Goal: Communication & Community: Answer question/provide support

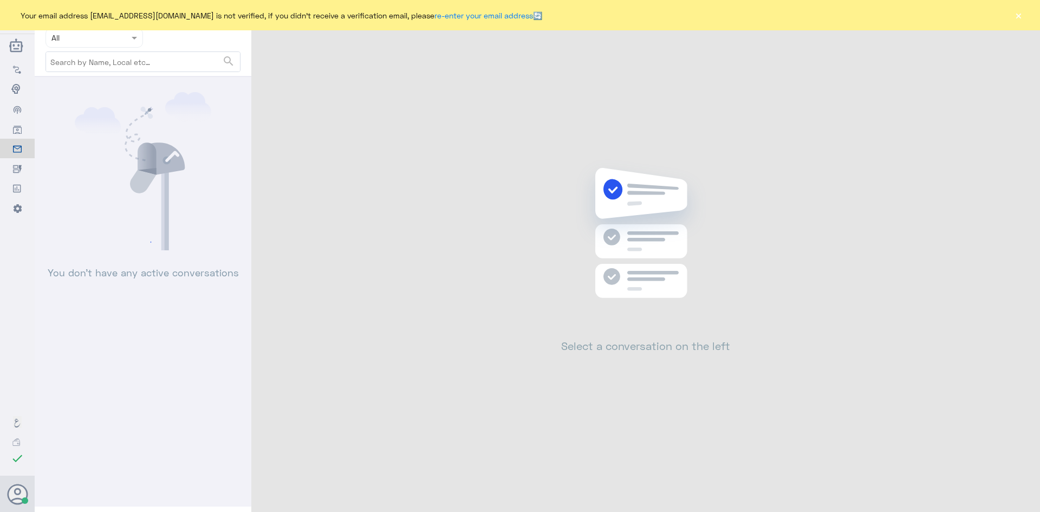
click at [1023, 15] on button "×" at bounding box center [1018, 15] width 11 height 11
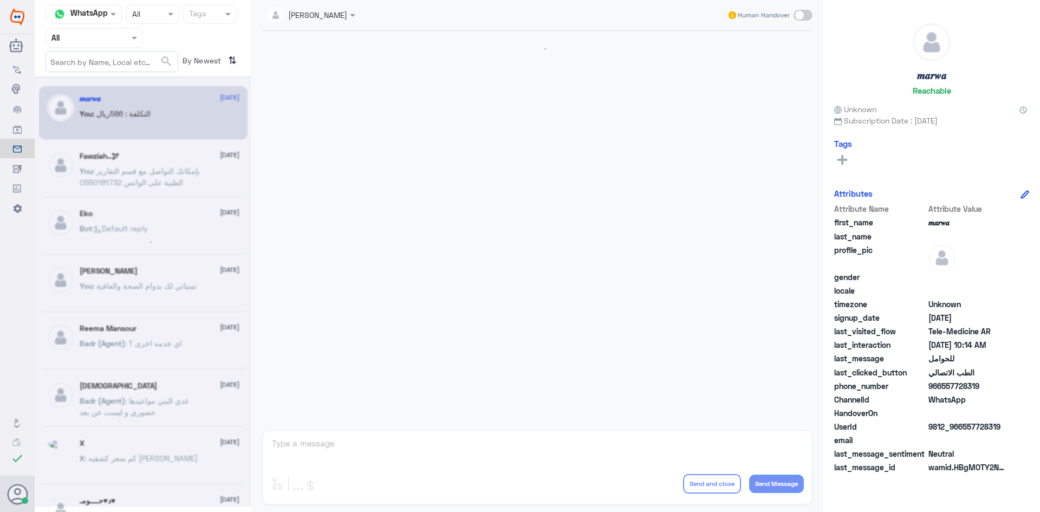
scroll to position [548, 0]
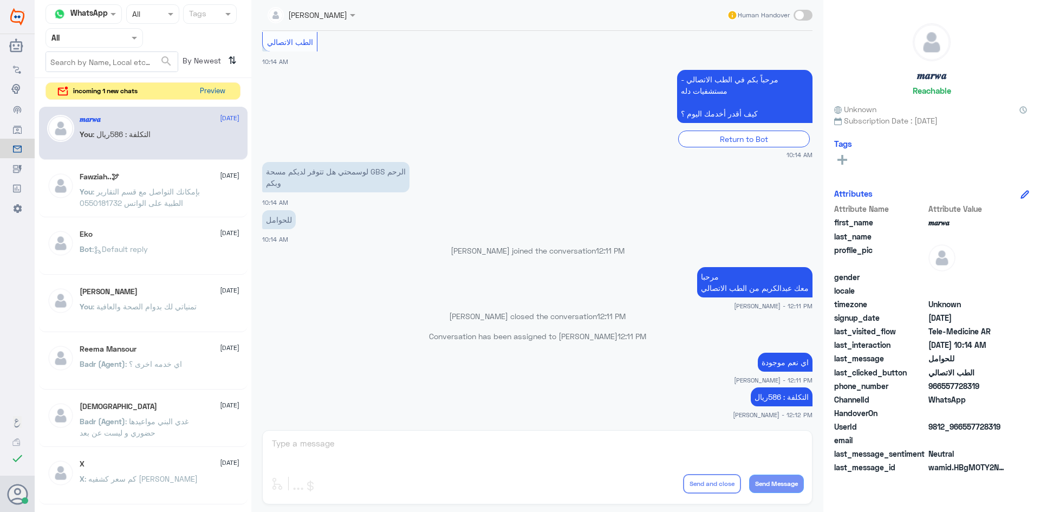
click at [220, 92] on button "Preview" at bounding box center [213, 91] width 34 height 17
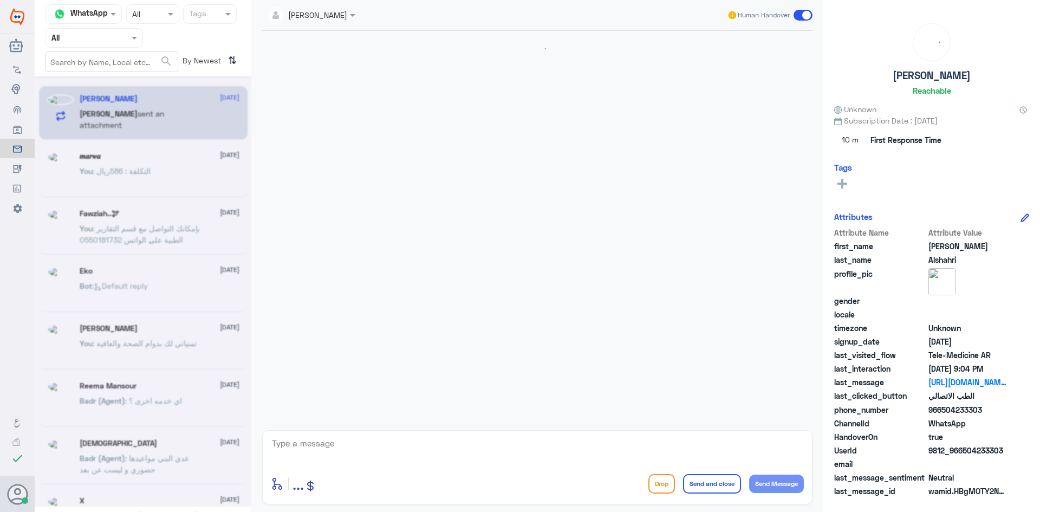
scroll to position [585, 0]
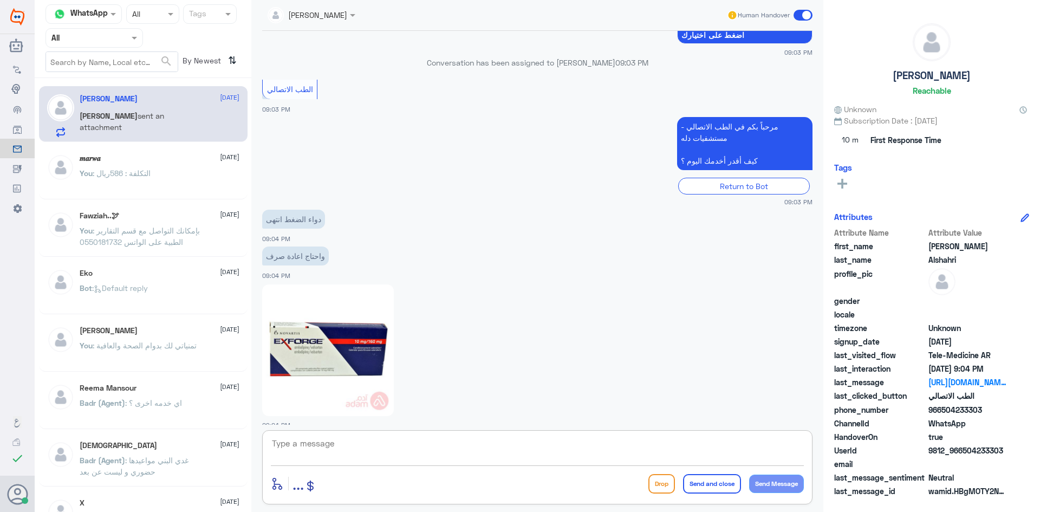
click at [398, 462] on textarea at bounding box center [537, 449] width 533 height 27
paste textarea "مرحبا معك [PERSON_NAME] من الطب الاتصالي"
type textarea "مرحبا معك [PERSON_NAME] من الطب الاتصالي"
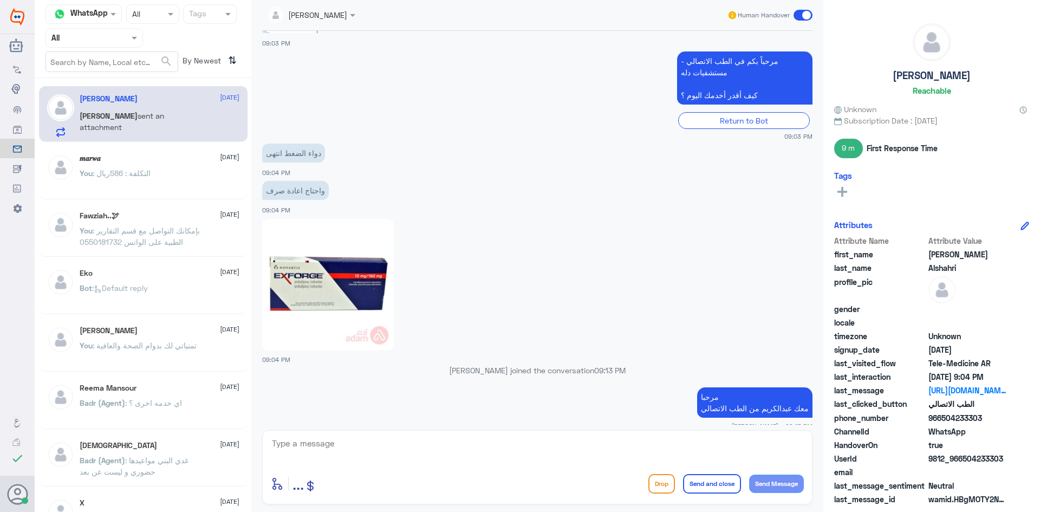
drag, startPoint x: 982, startPoint y: 415, endPoint x: 944, endPoint y: 419, distance: 38.7
click at [944, 419] on span "966504233303" at bounding box center [968, 417] width 79 height 11
copy span "504233303"
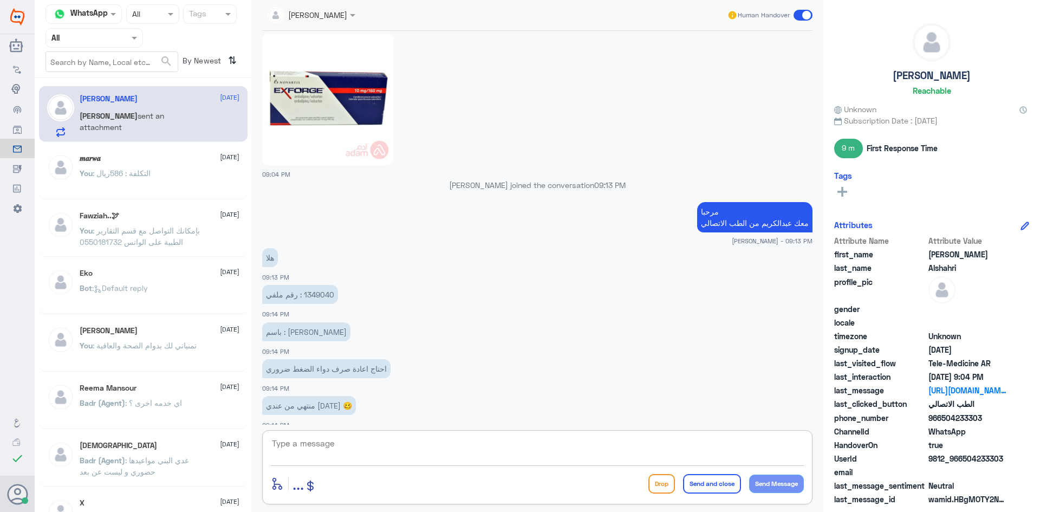
click at [452, 448] on textarea at bounding box center [537, 449] width 533 height 27
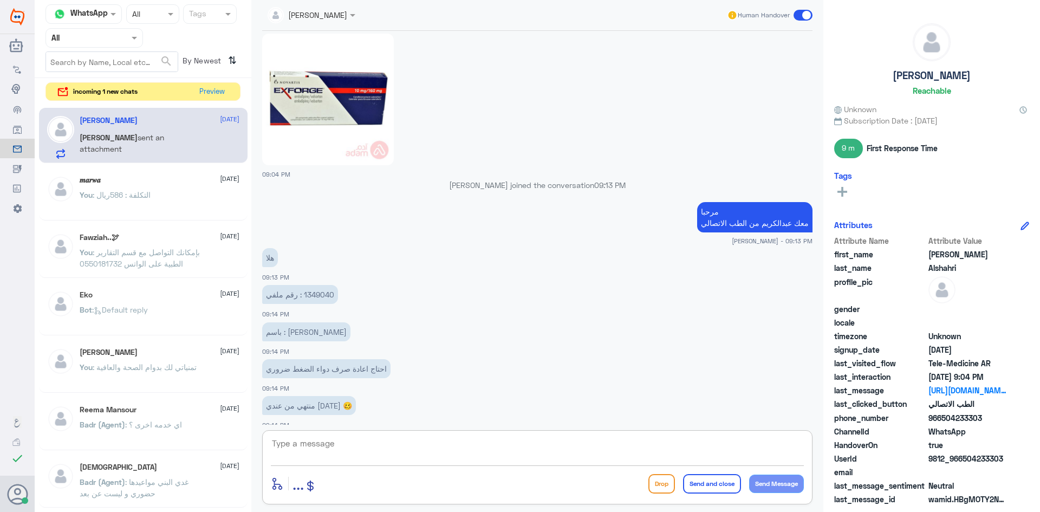
click at [490, 443] on textarea at bounding box center [537, 449] width 533 height 27
type textarea "تم التواصل هاتفياً تمنياتي لك بدوام الصحة والعافية"
click at [705, 477] on button "Send and close" at bounding box center [712, 484] width 58 height 20
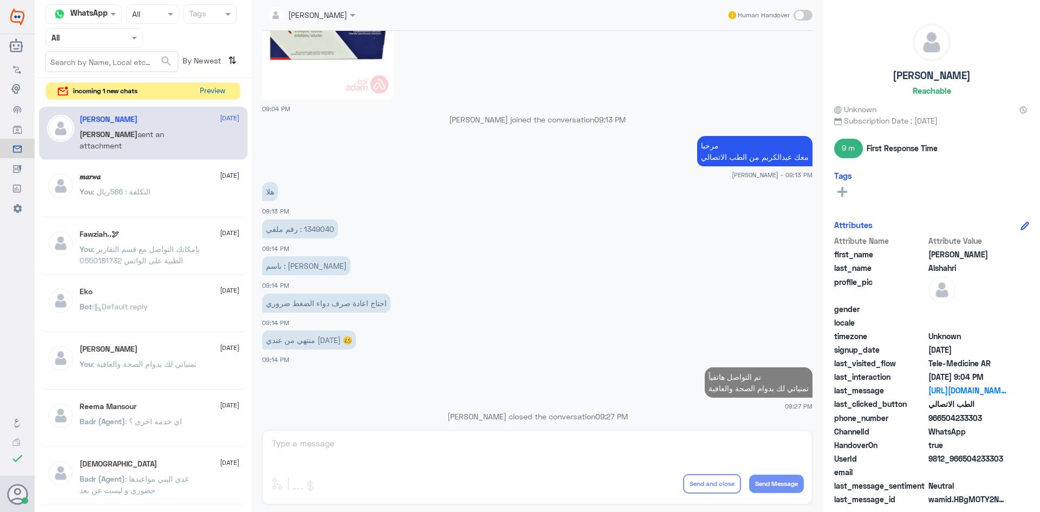
click at [225, 87] on button "Preview" at bounding box center [213, 91] width 34 height 17
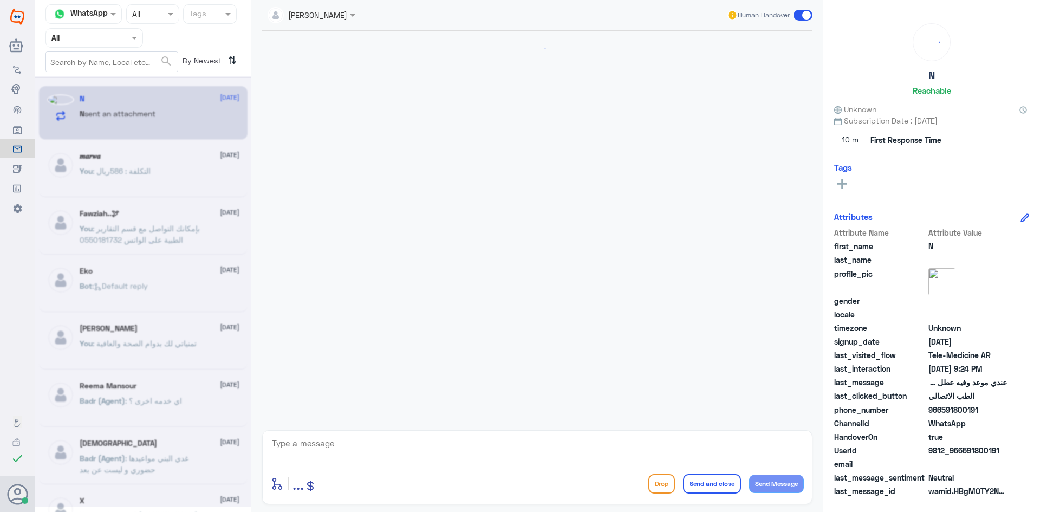
scroll to position [541, 0]
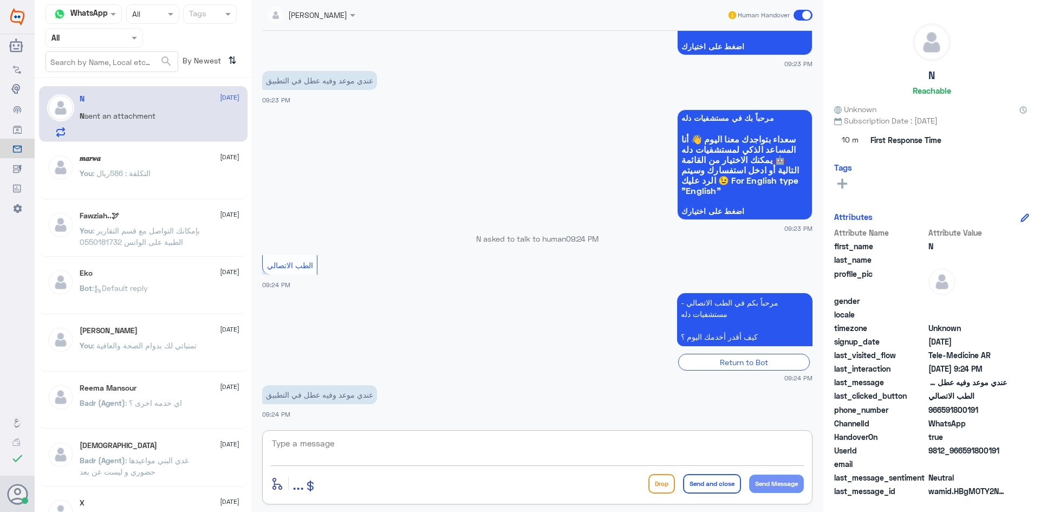
click at [429, 443] on textarea at bounding box center [537, 449] width 533 height 27
paste textarea "مرحبا معك [PERSON_NAME] من الطب الاتصالي"
type textarea "مرحبا معك [PERSON_NAME] من الطب الاتصالي"
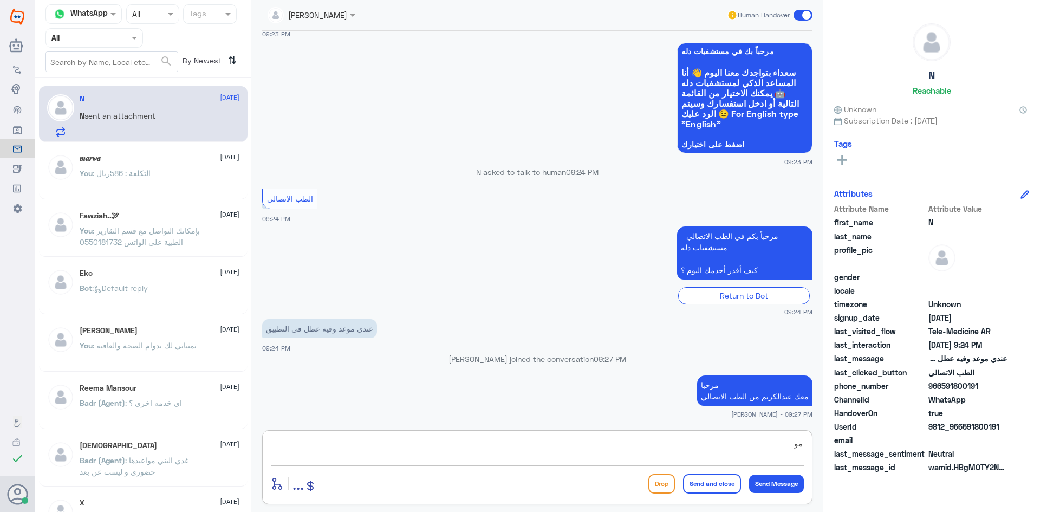
scroll to position [585, 0]
type textarea "موعد عن بعد ؟"
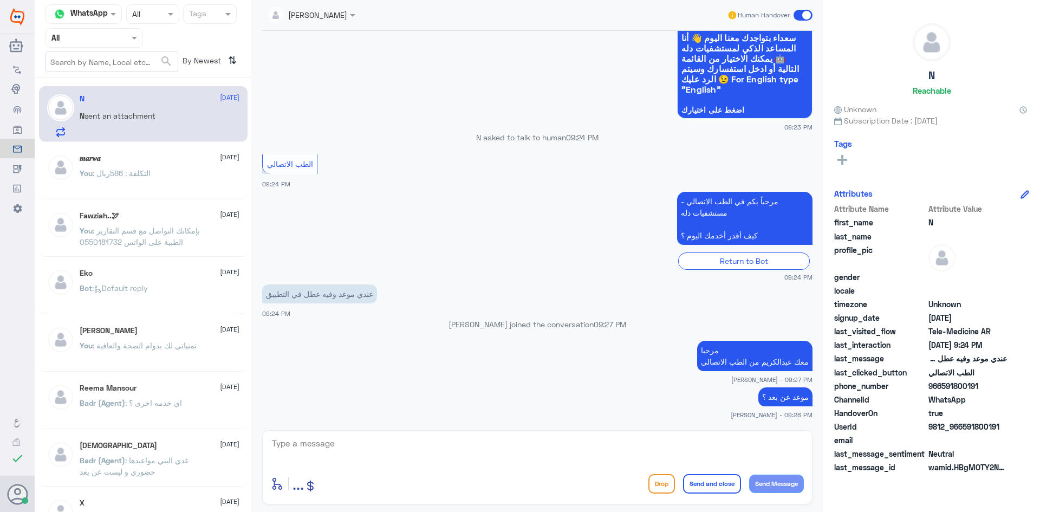
drag, startPoint x: 981, startPoint y: 385, endPoint x: 943, endPoint y: 388, distance: 38.6
click at [943, 388] on span "966591800191" at bounding box center [968, 385] width 79 height 11
copy span "591800191"
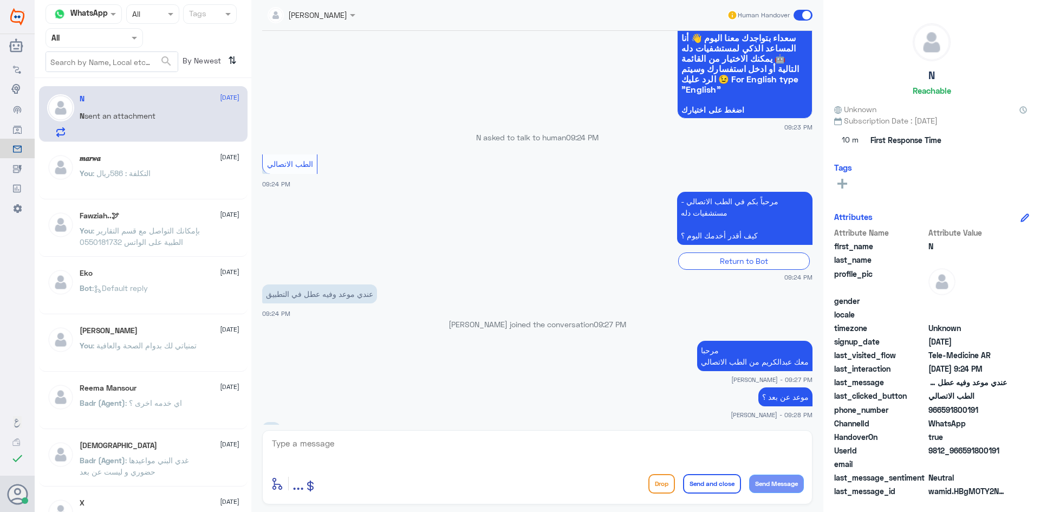
scroll to position [667, 0]
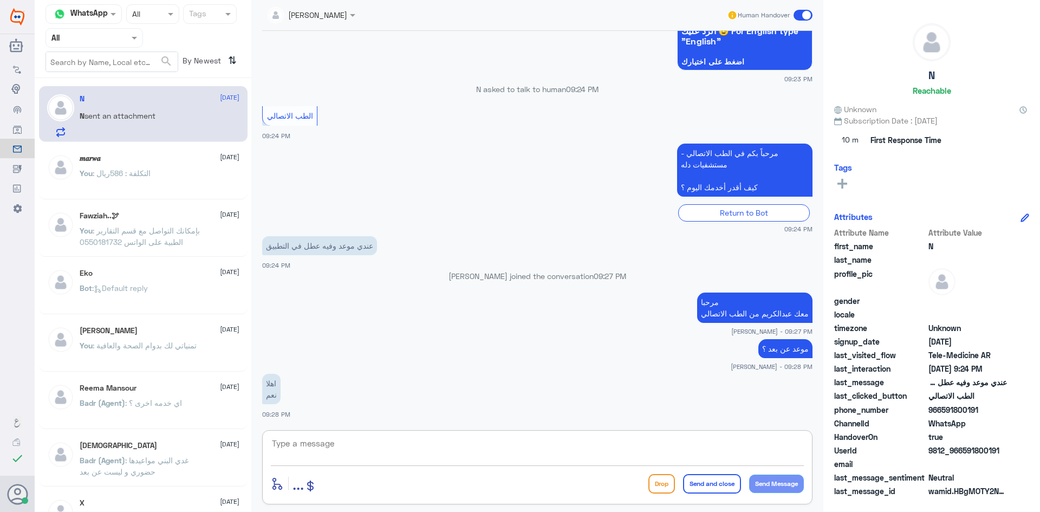
click at [617, 451] on textarea at bounding box center [537, 449] width 533 height 27
type textarea "ممكن تصورين لي الشاشه"
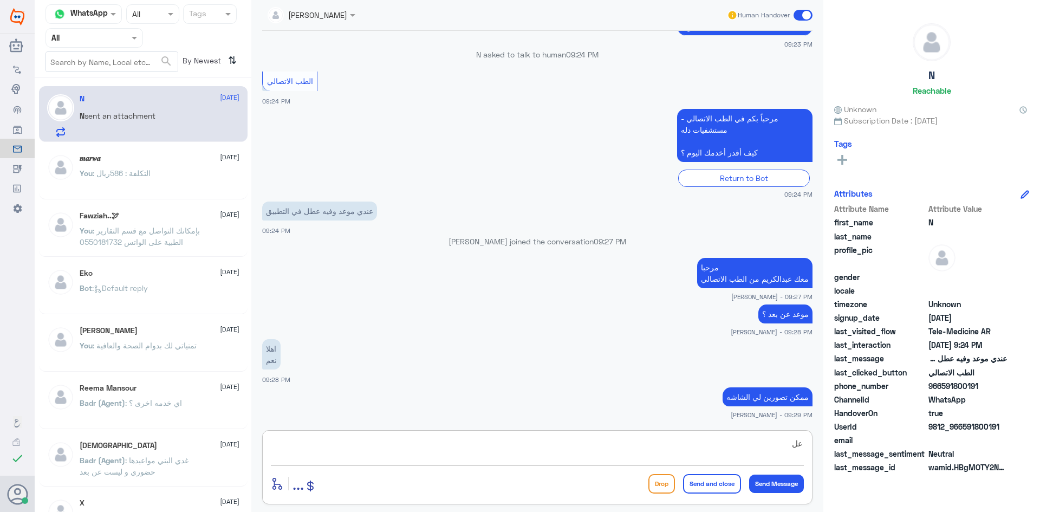
type textarea "ع"
type textarea "و"
type textarea "الموعد عند اي دكتور ؟"
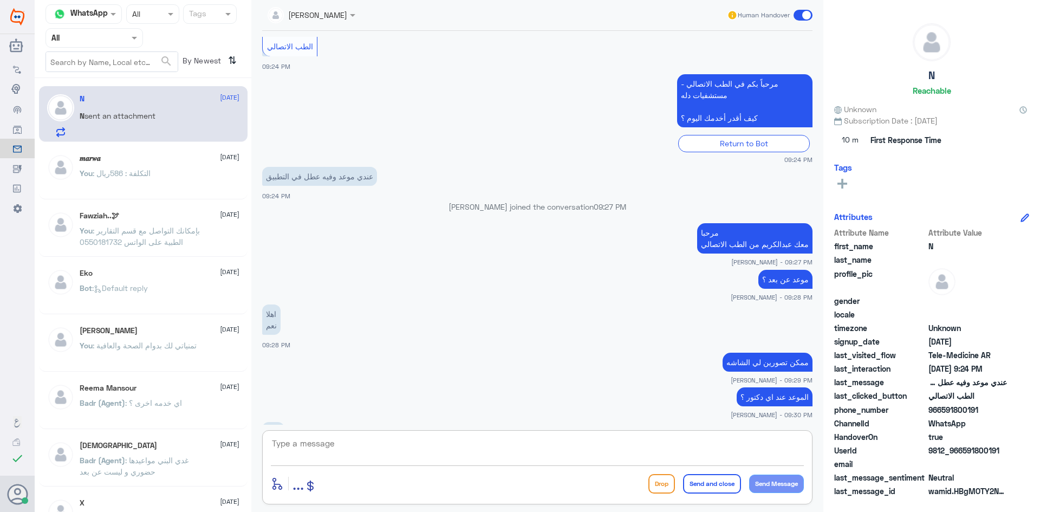
scroll to position [774, 0]
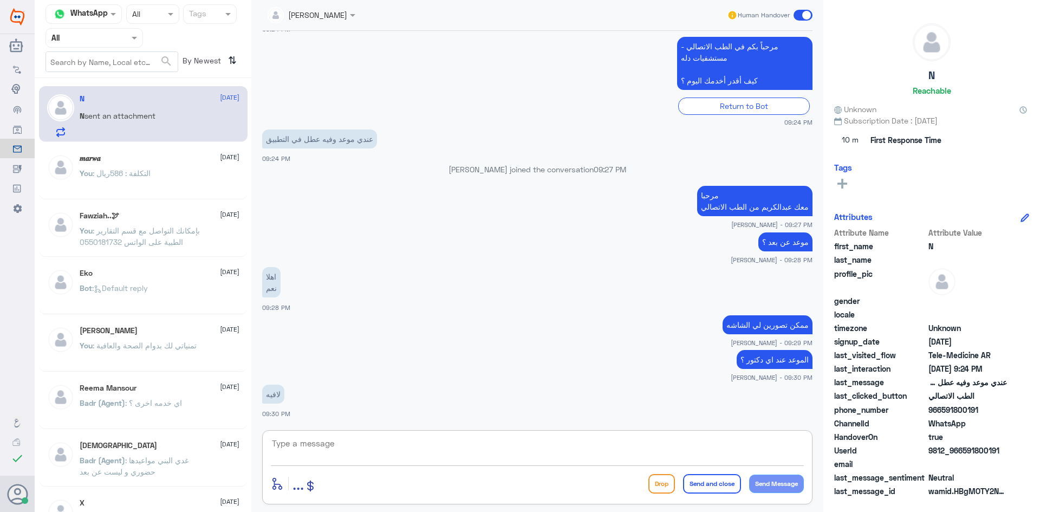
click at [615, 453] on textarea at bounding box center [537, 449] width 533 height 27
type textarea "لا يوجد مواعيد للدكتورة في هذا الوقت"
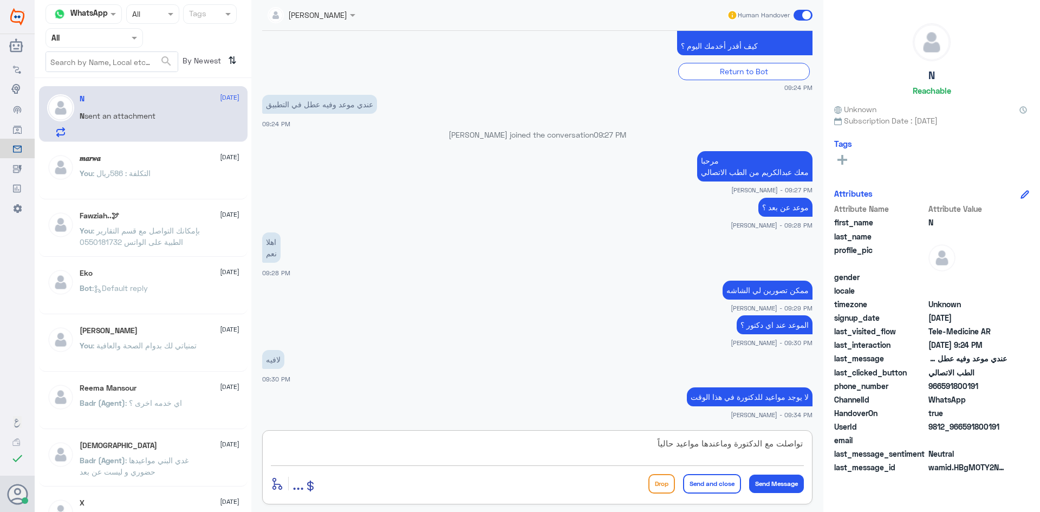
type textarea "تواصلت مع الدكتورة وماعندها مواعيد حالياً"
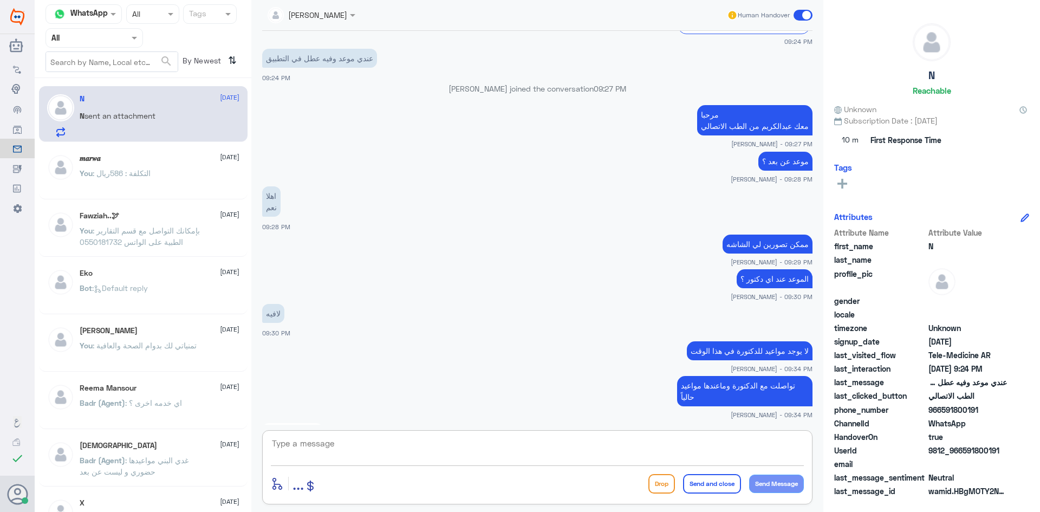
scroll to position [1042, 0]
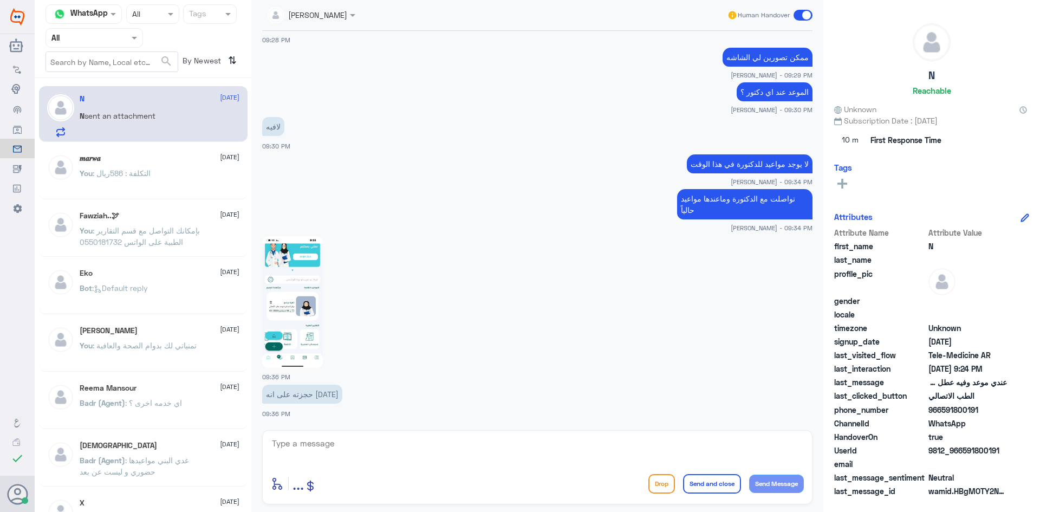
click at [297, 278] on img at bounding box center [292, 302] width 61 height 132
click at [407, 451] on textarea at bounding box center [537, 449] width 533 height 27
type textarea "الموعد [DATE]"
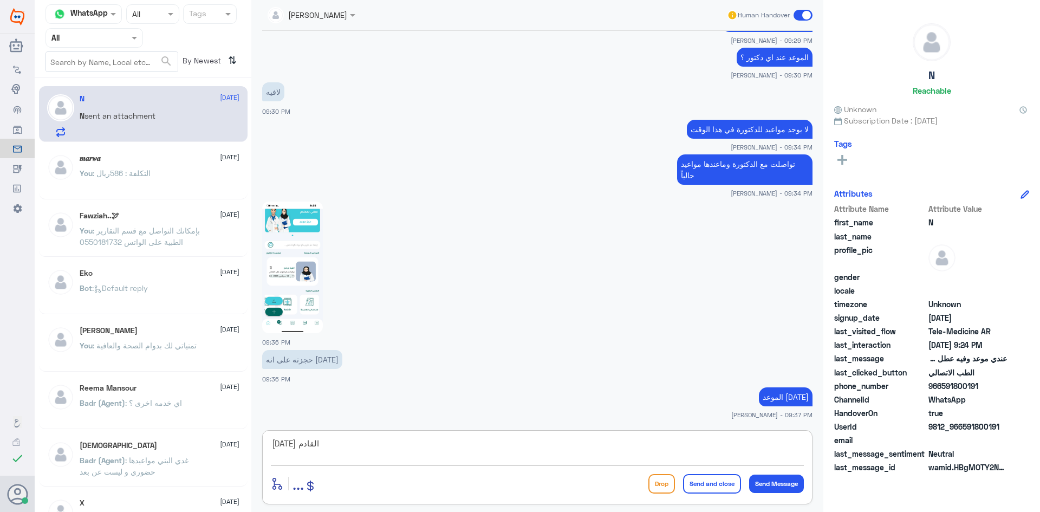
type textarea "[DATE] القادم"
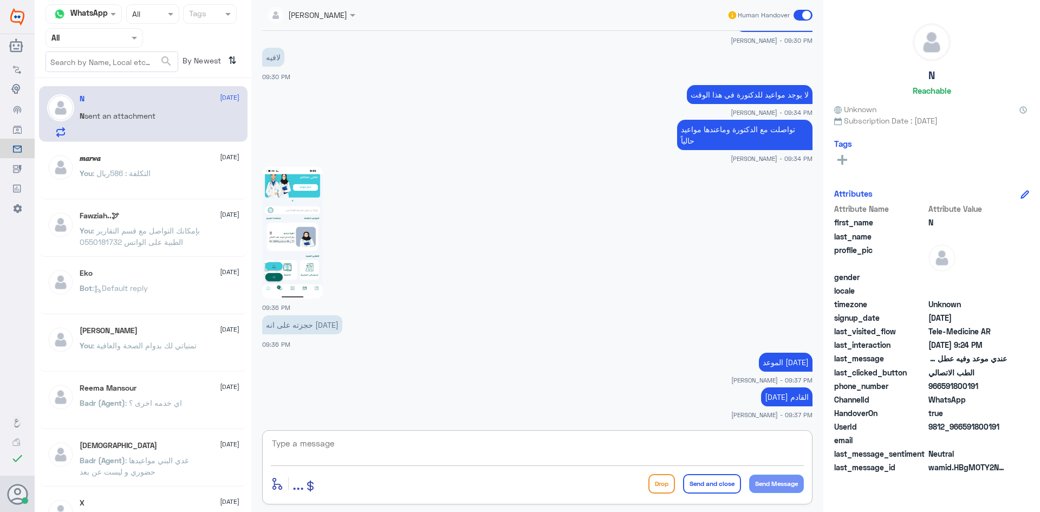
scroll to position [1148, 0]
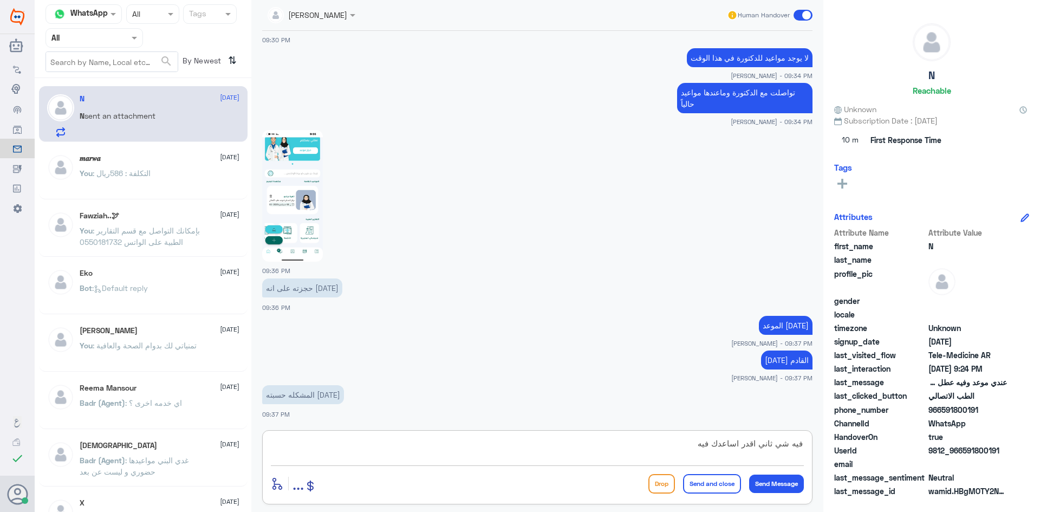
type textarea "فيه شي ثاني اقدر اساعدك فيه ؟"
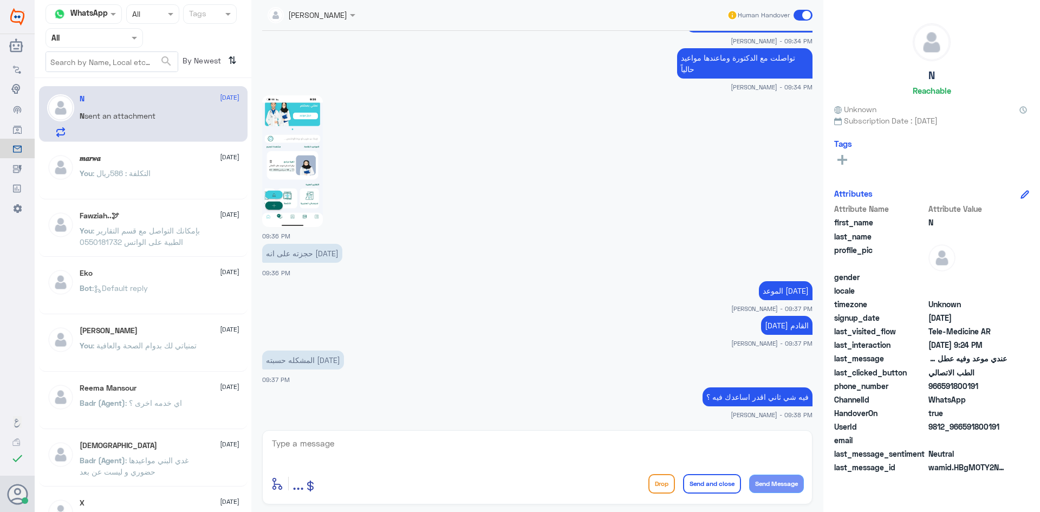
click at [798, 16] on span at bounding box center [803, 15] width 19 height 11
click at [0, 0] on input "checkbox" at bounding box center [0, 0] width 0 height 0
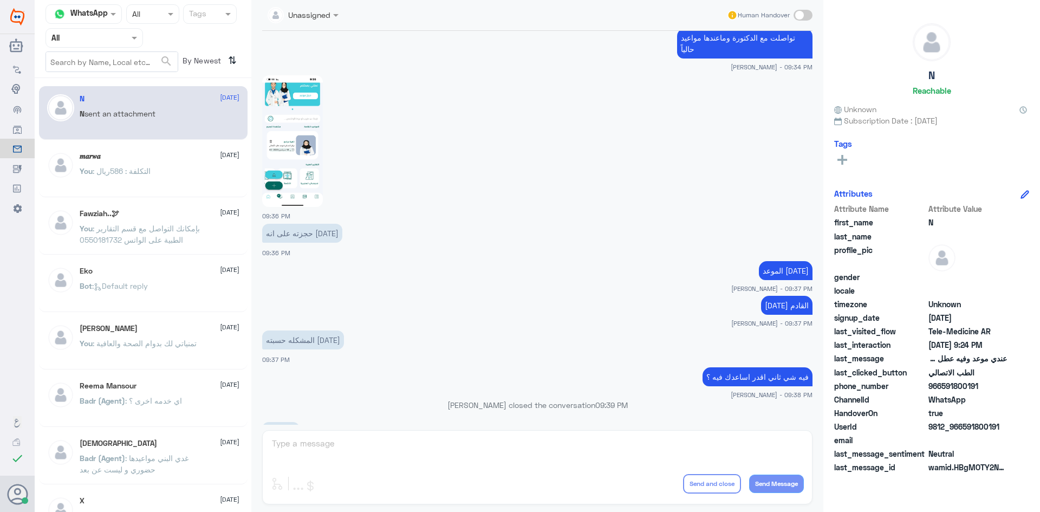
scroll to position [1554, 0]
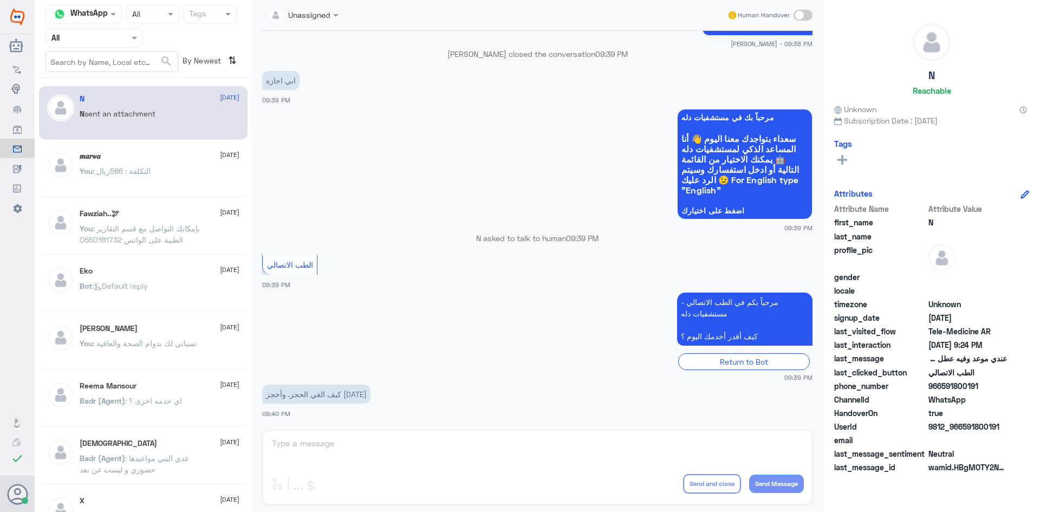
click at [804, 16] on span at bounding box center [803, 15] width 19 height 11
click at [0, 0] on input "checkbox" at bounding box center [0, 0] width 0 height 0
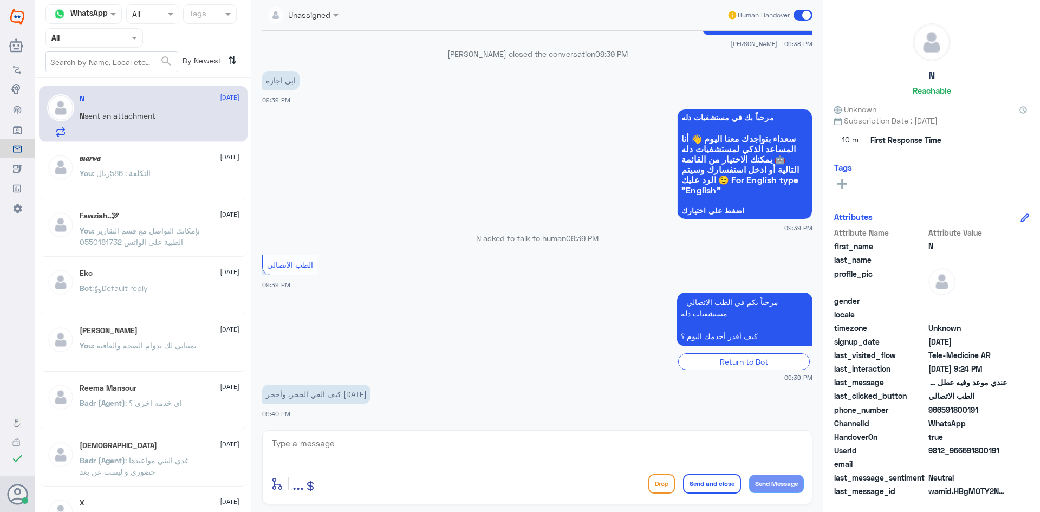
click at [348, 449] on textarea at bounding box center [537, 449] width 533 height 27
type textarea "بإمكانك الدخول للاستشارة الفورية بدون موعد ليتمكن الطبيب من الرد على استفساراتك…"
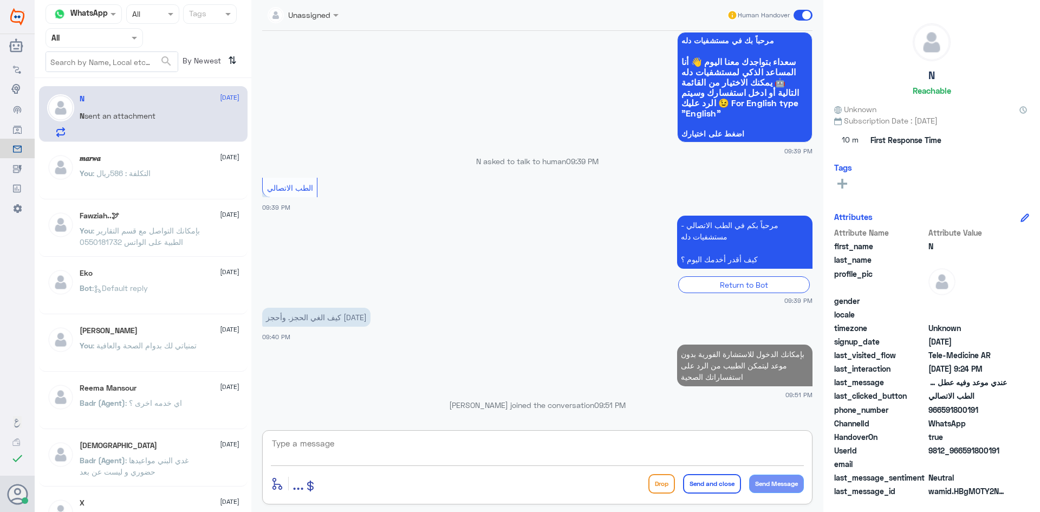
scroll to position [1611, 0]
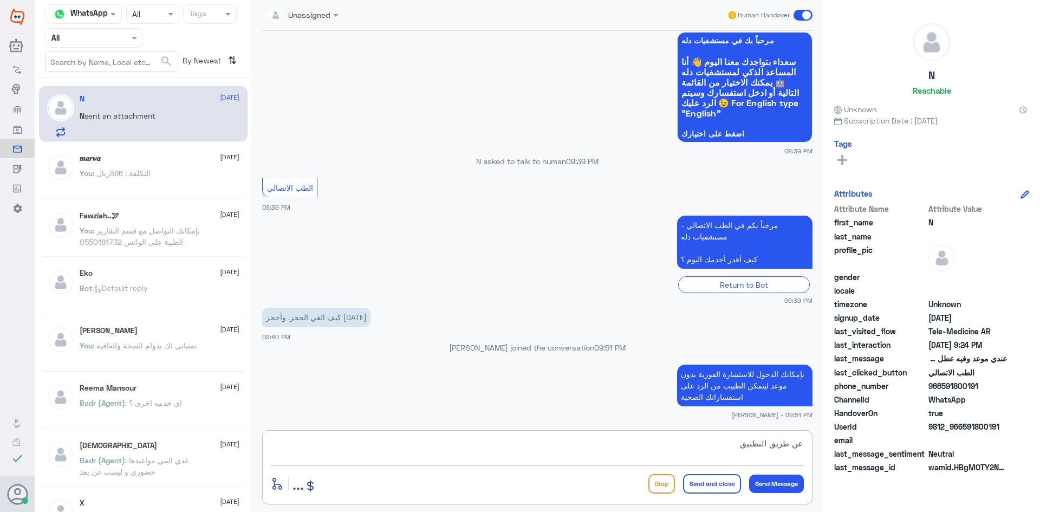
type textarea "عن طريق التطبيق"
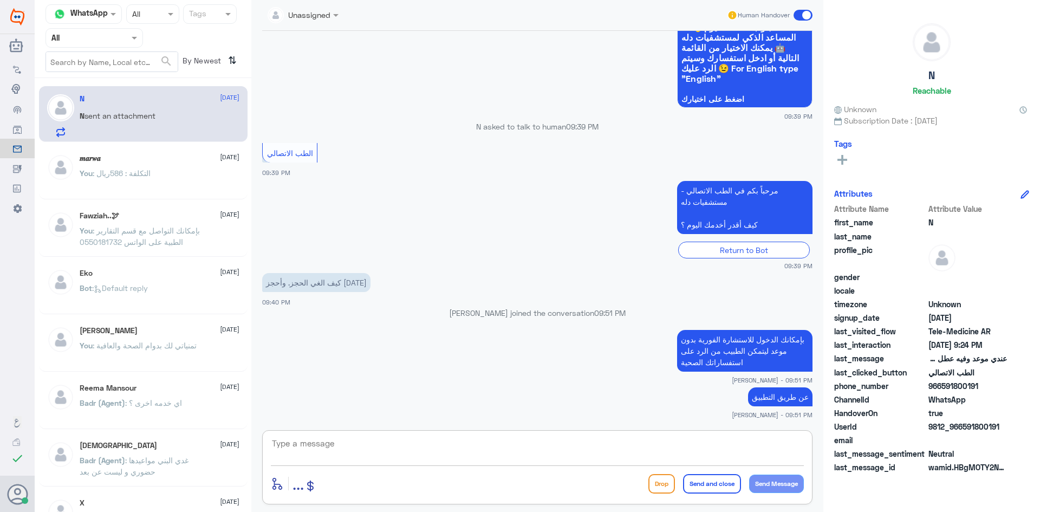
click at [674, 451] on textarea at bounding box center [537, 449] width 533 height 27
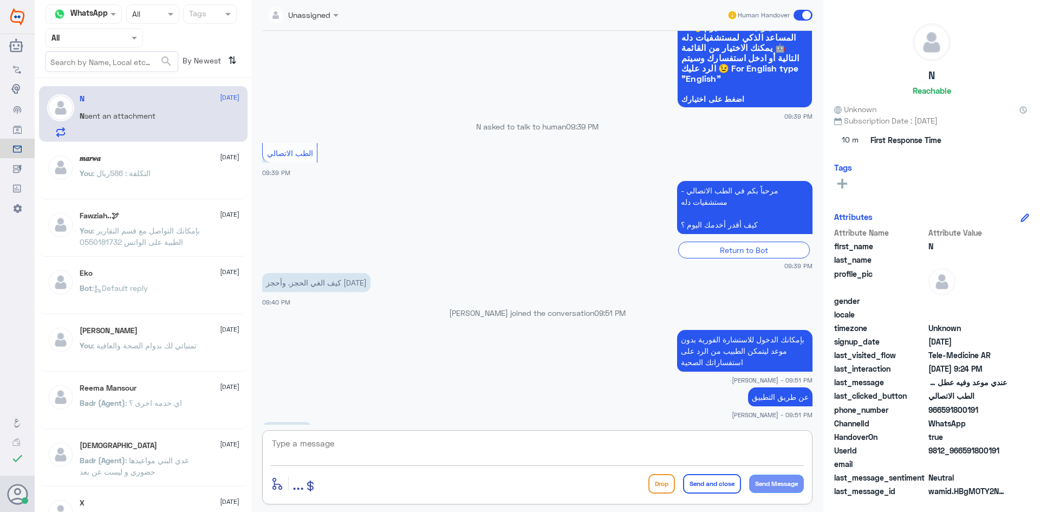
scroll to position [1683, 0]
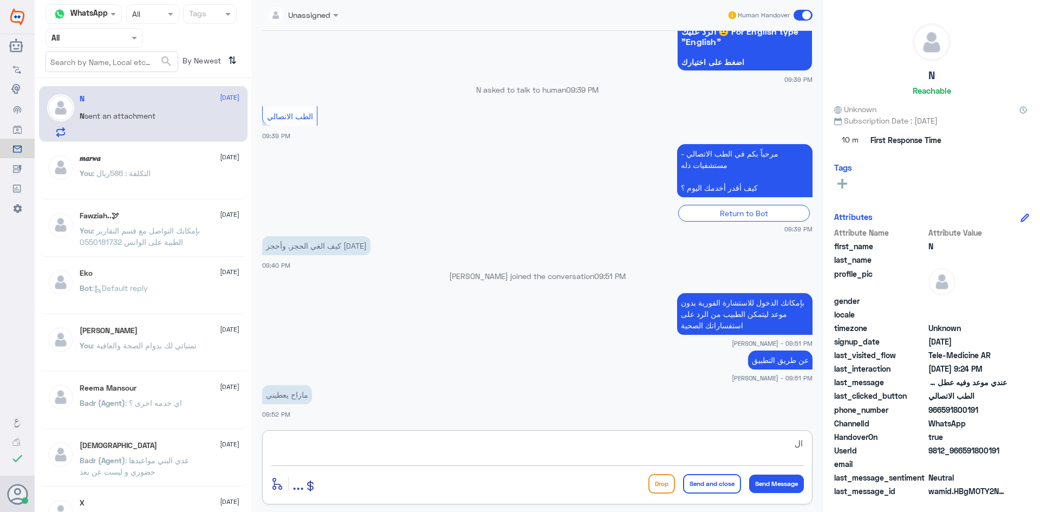
type textarea "ا"
type textarea "بإمكانك حجز مواعيد عن بعد من خلال التطبيق لكن ما اظن باقي فيه مواعيد للأطباء عن…"
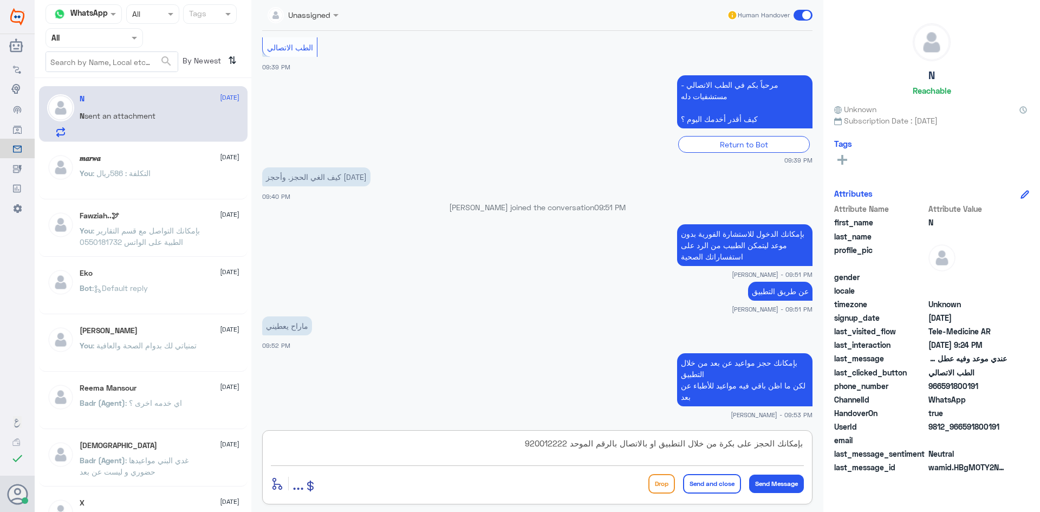
type textarea "بإمكانك الحجز على بكرة من خلال التطبيق او بالاتصال بالرقم الموحد 920012222"
click at [708, 481] on button "Send and close" at bounding box center [712, 484] width 58 height 20
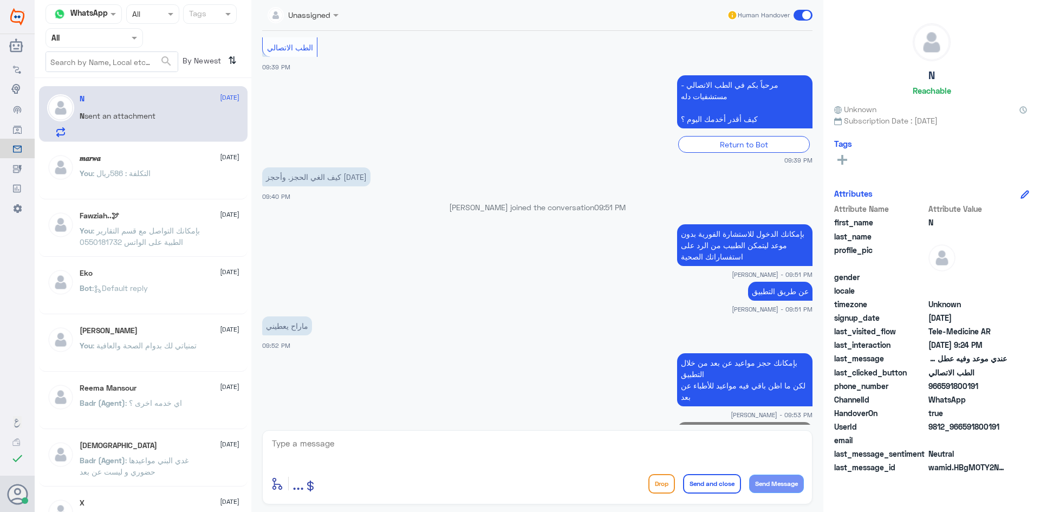
scroll to position [1809, 0]
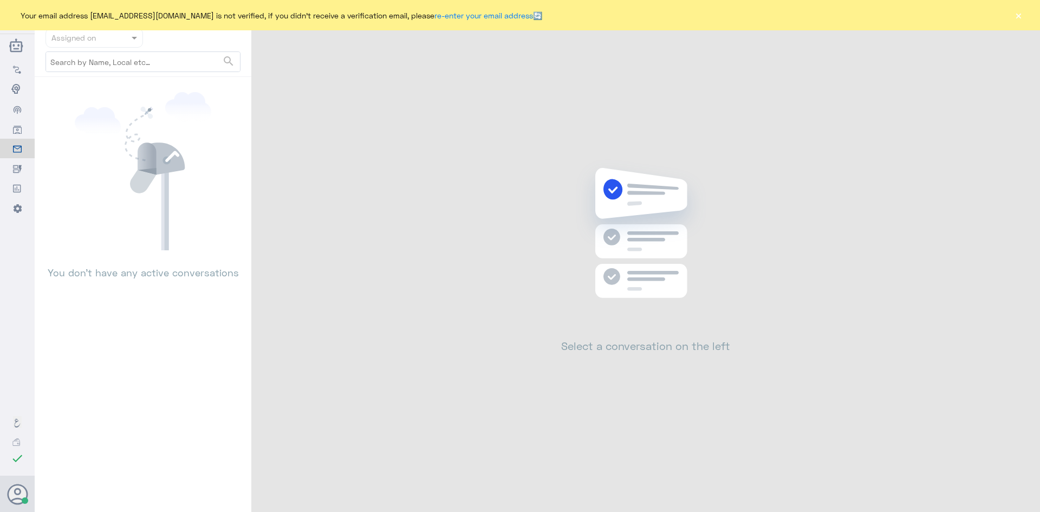
click at [134, 42] on span at bounding box center [136, 37] width 14 height 11
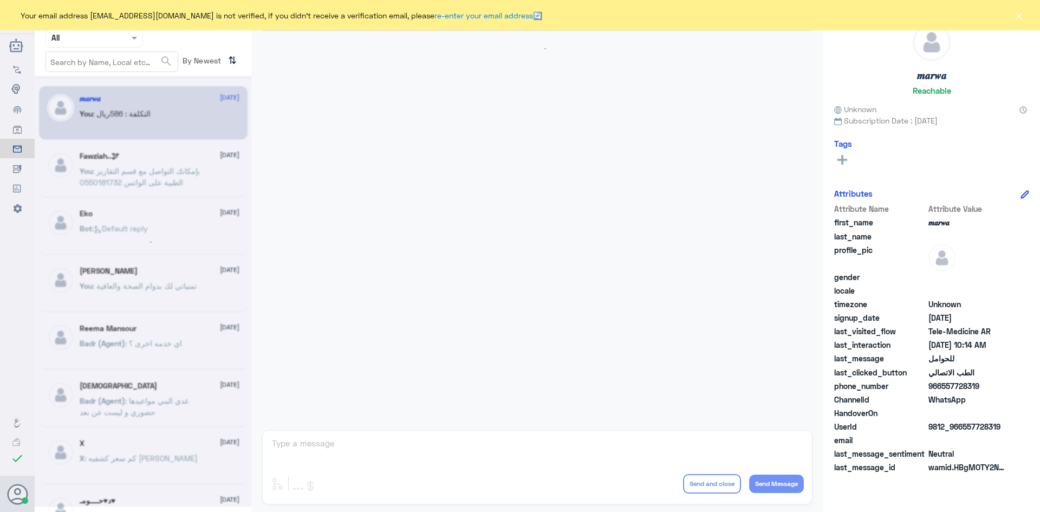
scroll to position [548, 0]
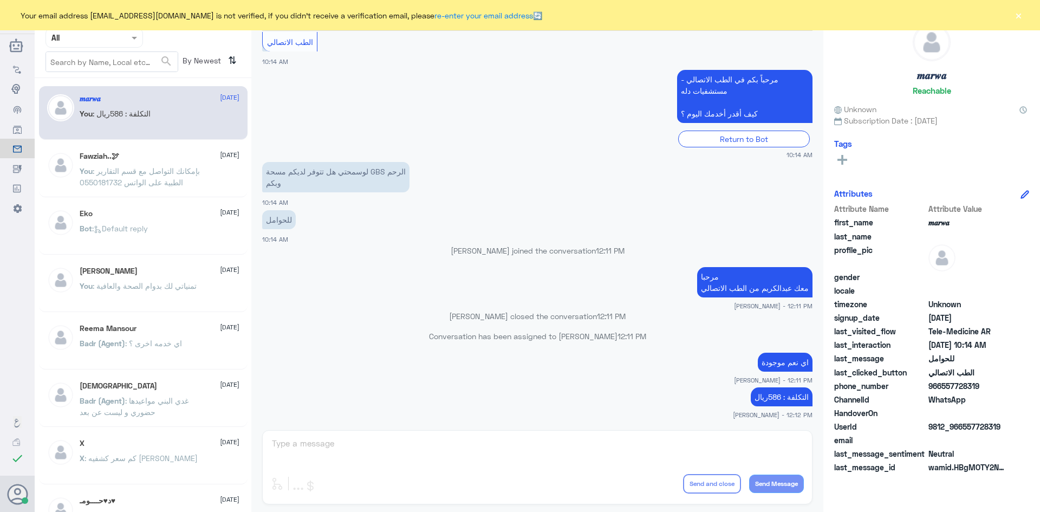
click at [128, 36] on div at bounding box center [94, 37] width 96 height 12
click at [94, 87] on b "Unassigned" at bounding box center [90, 84] width 41 height 9
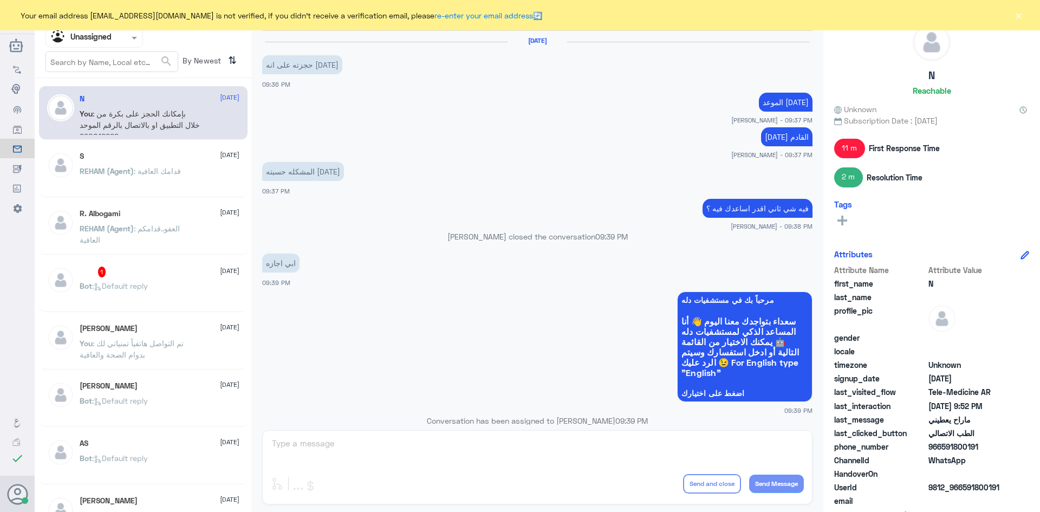
scroll to position [478, 0]
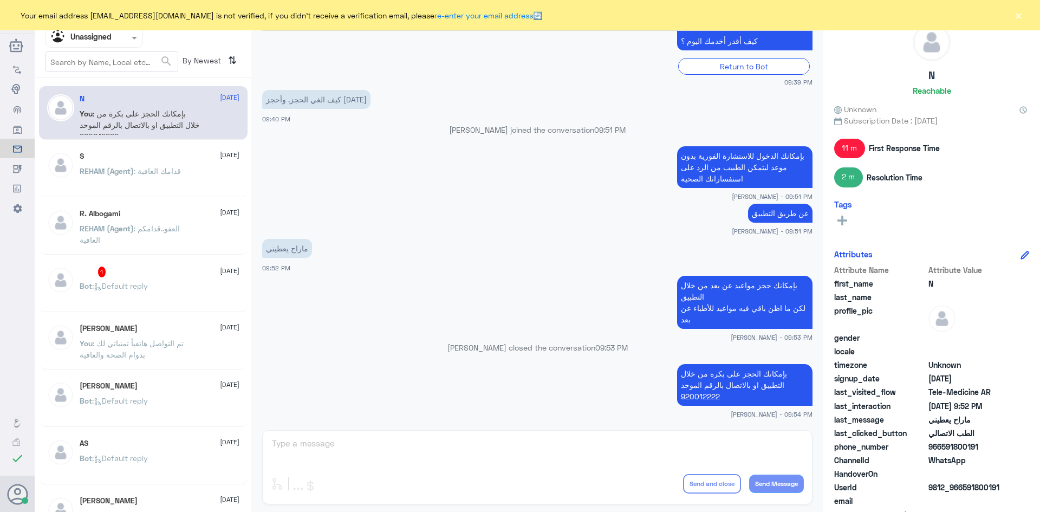
click at [152, 285] on div "Bot : Default reply" at bounding box center [160, 295] width 160 height 24
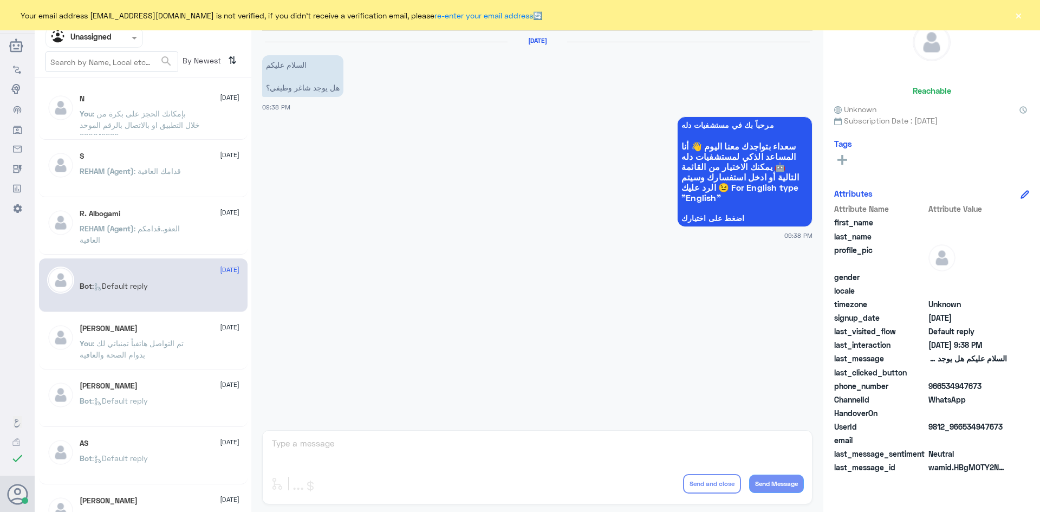
click at [164, 311] on div "⠀⠀ ⠀ 11 September Bot : Default reply" at bounding box center [143, 285] width 209 height 54
click at [169, 322] on div "Abdullah Alshahri 11 September You : تم التواصل هاتفياً تمنياتي لك بدوام الصحة …" at bounding box center [143, 343] width 209 height 54
click at [136, 42] on span at bounding box center [136, 37] width 14 height 11
click at [100, 69] on div "All" at bounding box center [95, 63] width 98 height 20
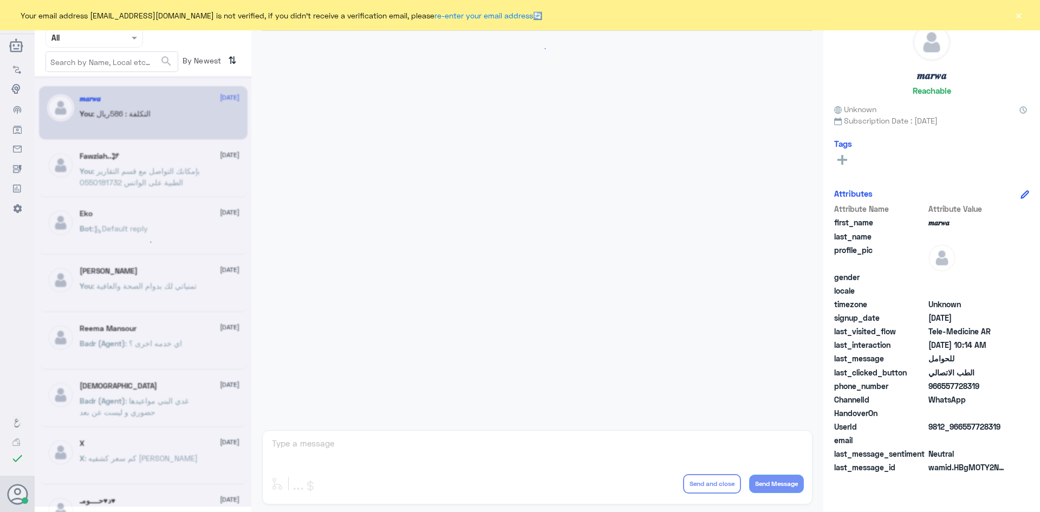
scroll to position [548, 0]
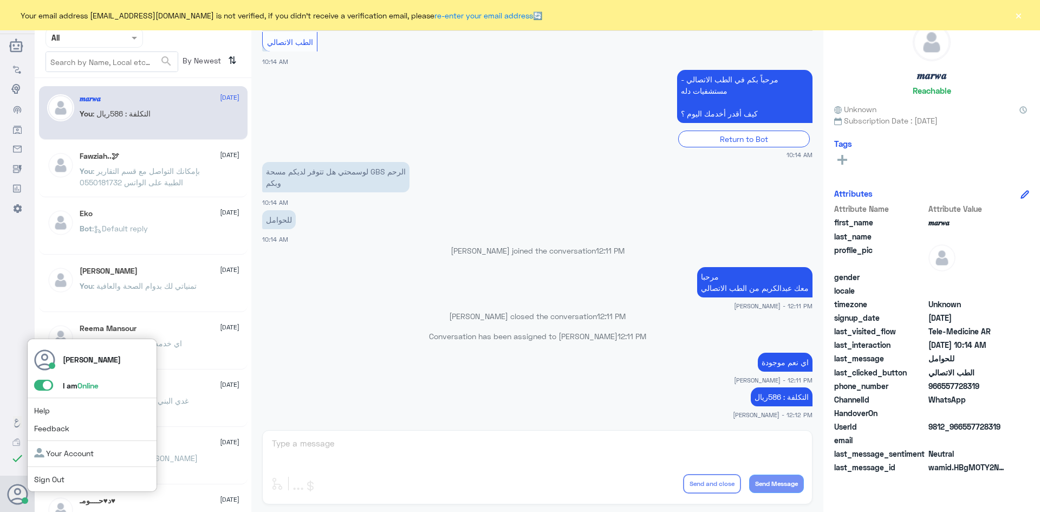
click at [39, 388] on span at bounding box center [43, 385] width 19 height 11
click at [0, 0] on input "checkbox" at bounding box center [0, 0] width 0 height 0
